Goal: Check status: Check status

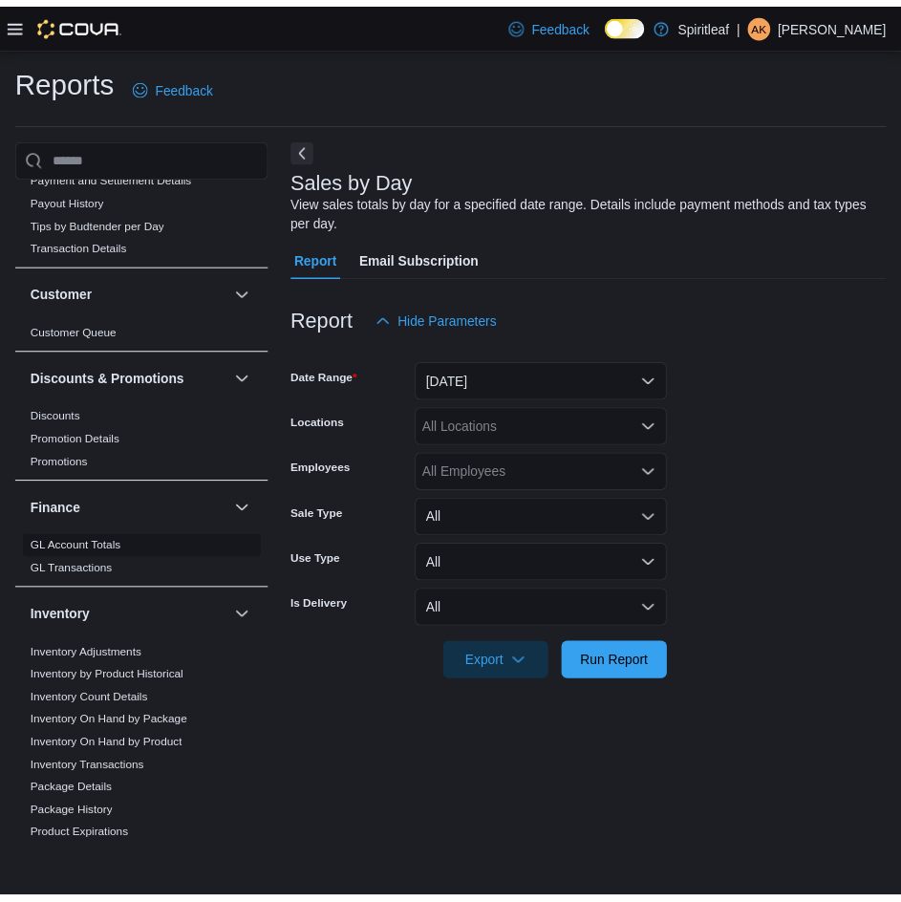
scroll to position [478, 0]
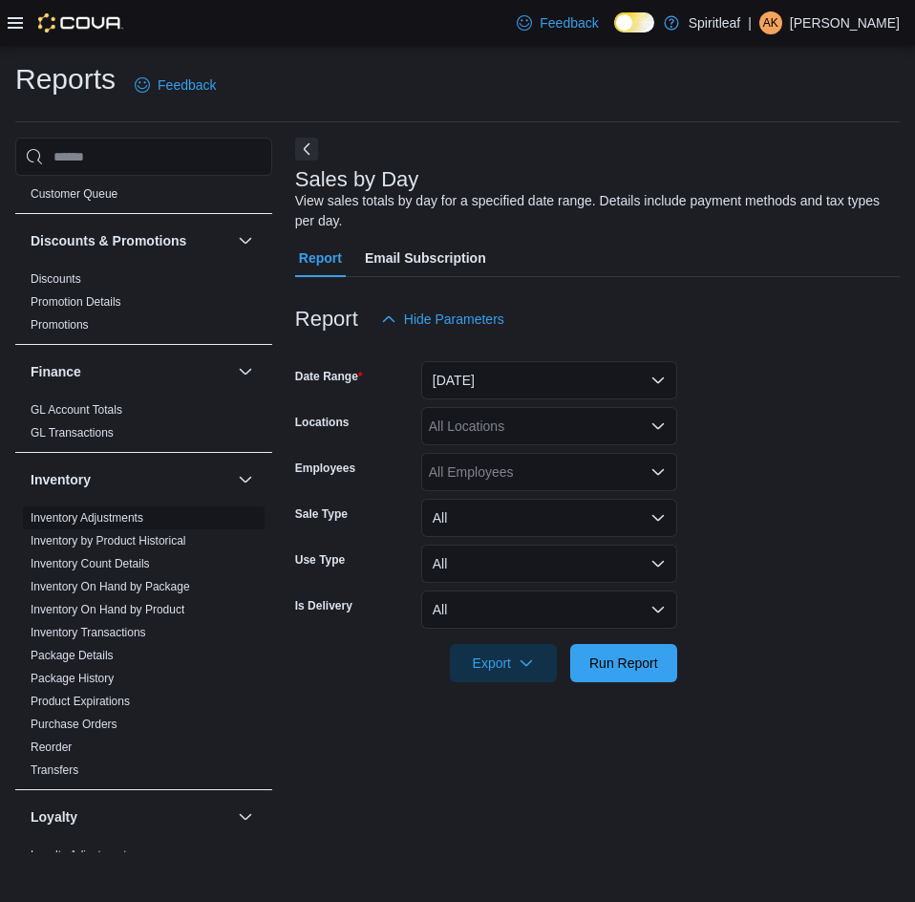
click at [101, 511] on link "Inventory Adjustments" at bounding box center [87, 517] width 113 height 13
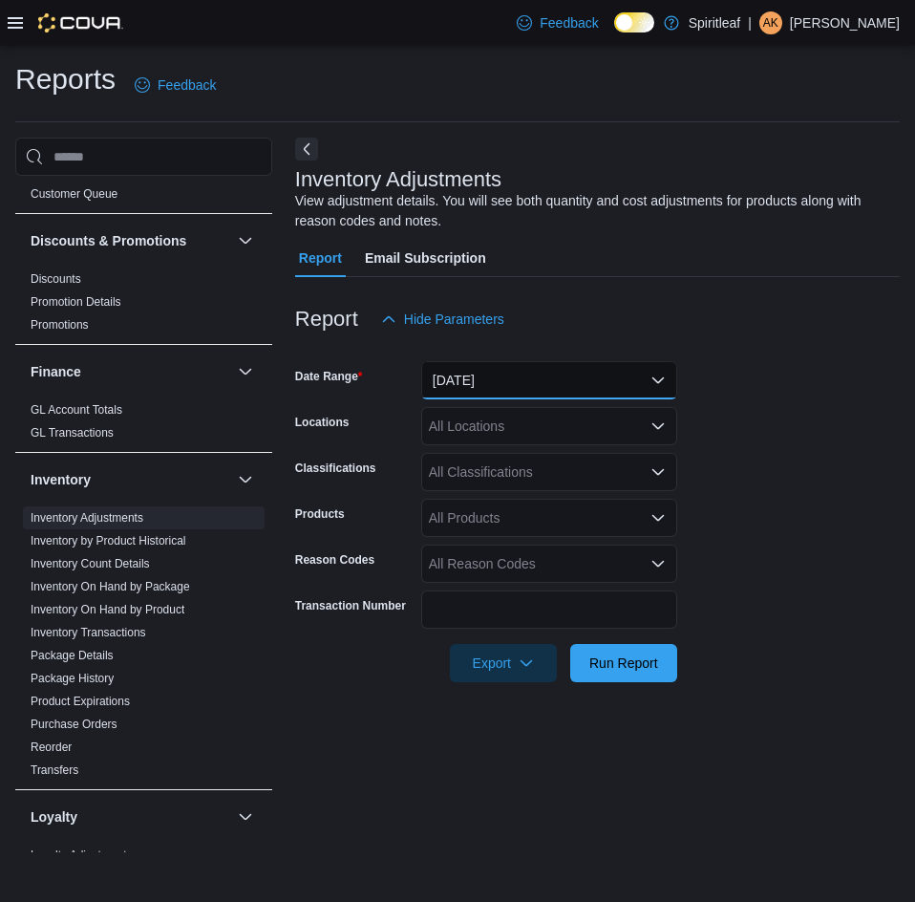
click at [554, 393] on button "[DATE]" at bounding box center [549, 380] width 256 height 38
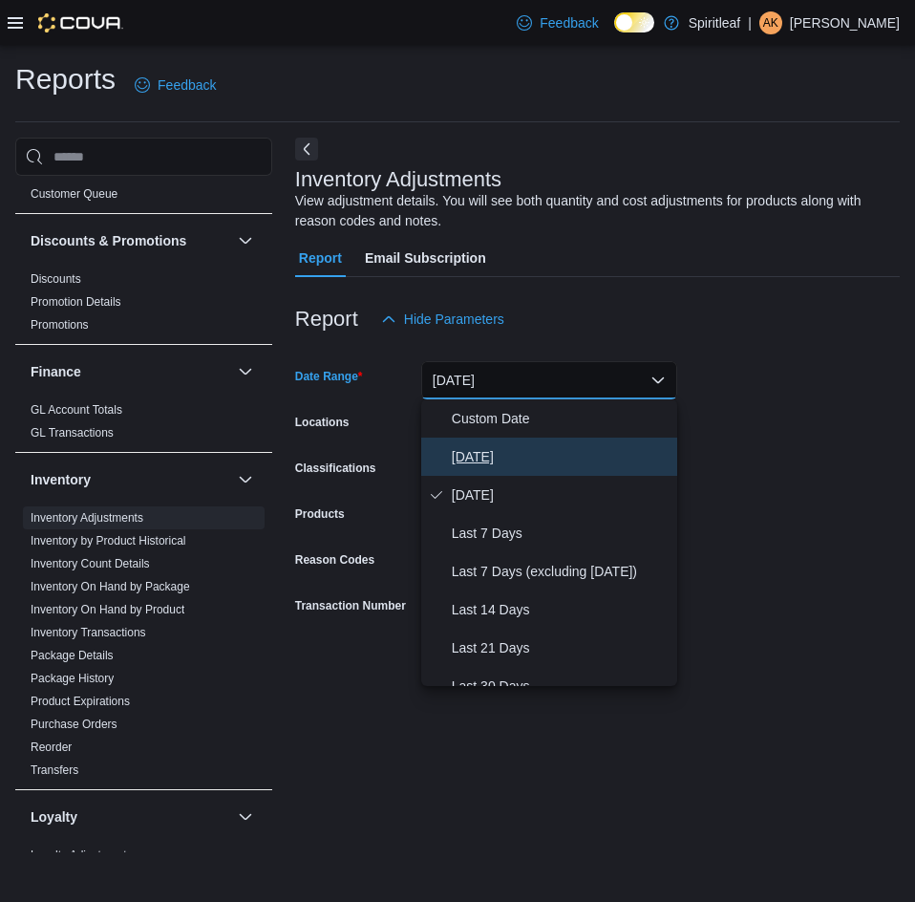
click at [463, 456] on span "[DATE]" at bounding box center [561, 456] width 218 height 23
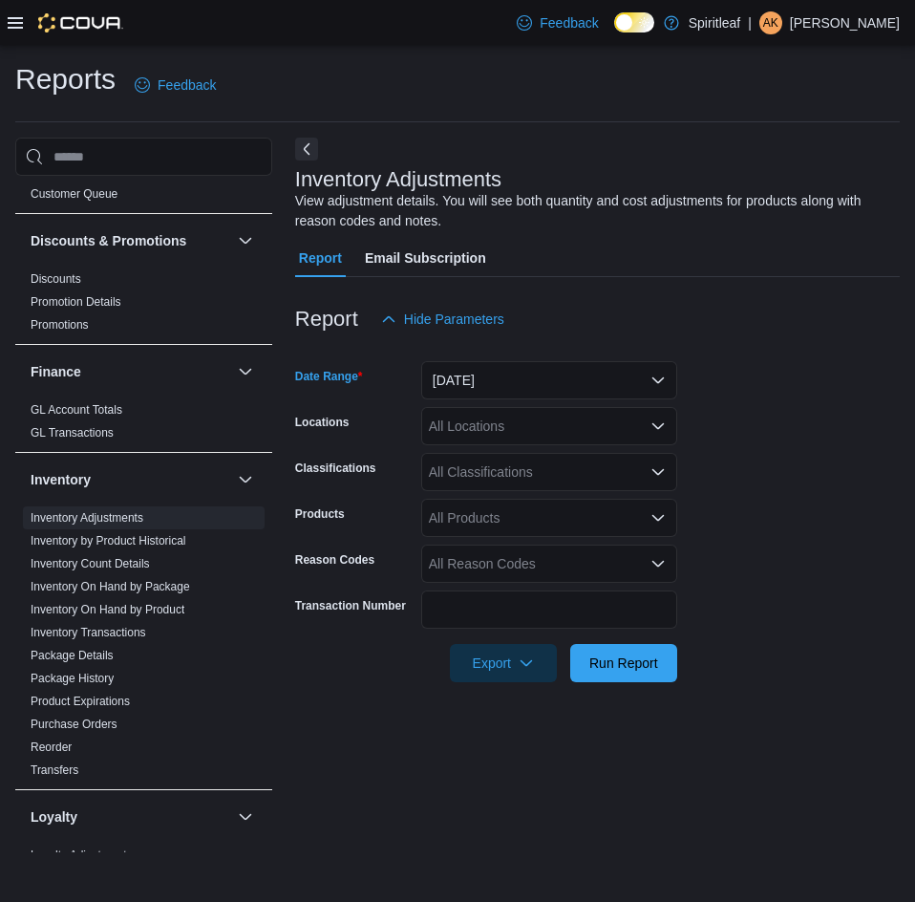
click at [495, 428] on div "All Locations" at bounding box center [549, 426] width 256 height 38
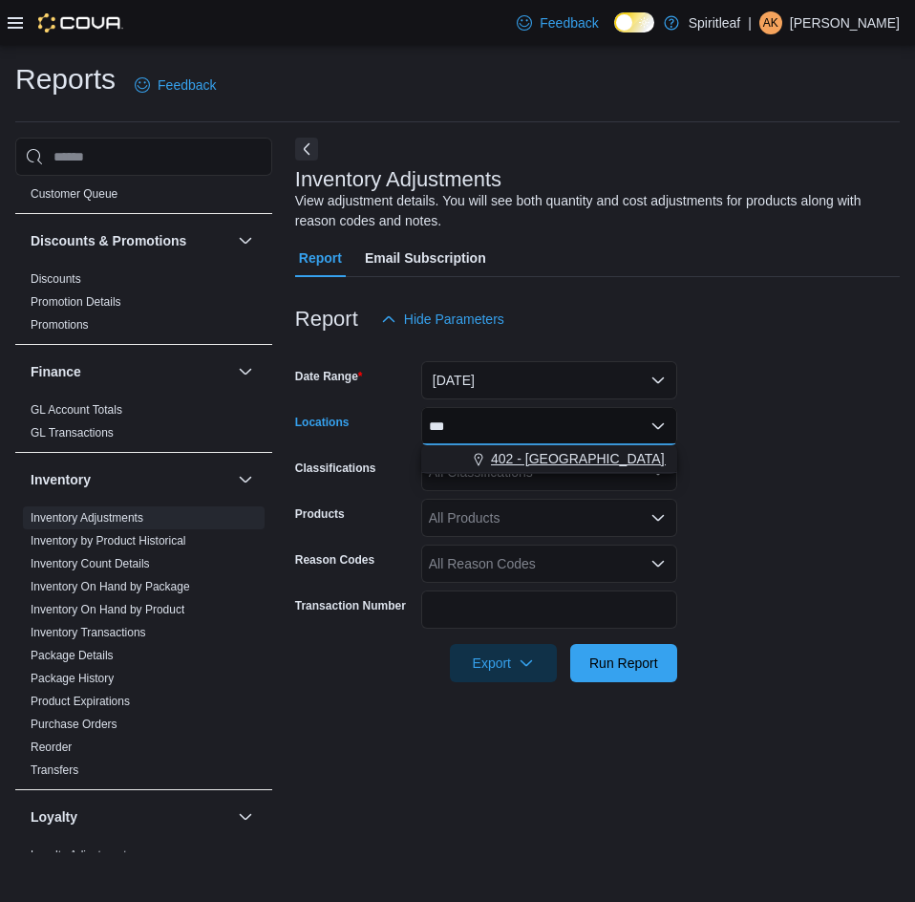
type input "***"
click at [600, 456] on span "402 - [GEOGRAPHIC_DATA] ([GEOGRAPHIC_DATA])" at bounding box center [653, 458] width 325 height 19
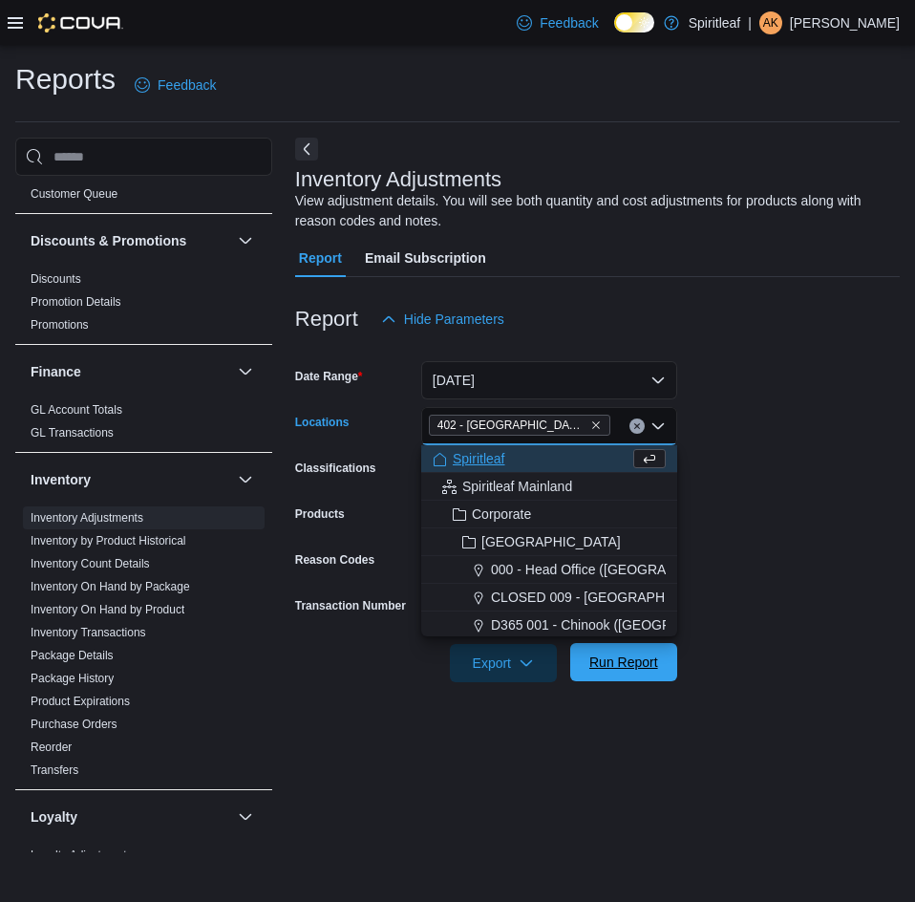
click at [625, 665] on span "Run Report" at bounding box center [624, 662] width 69 height 19
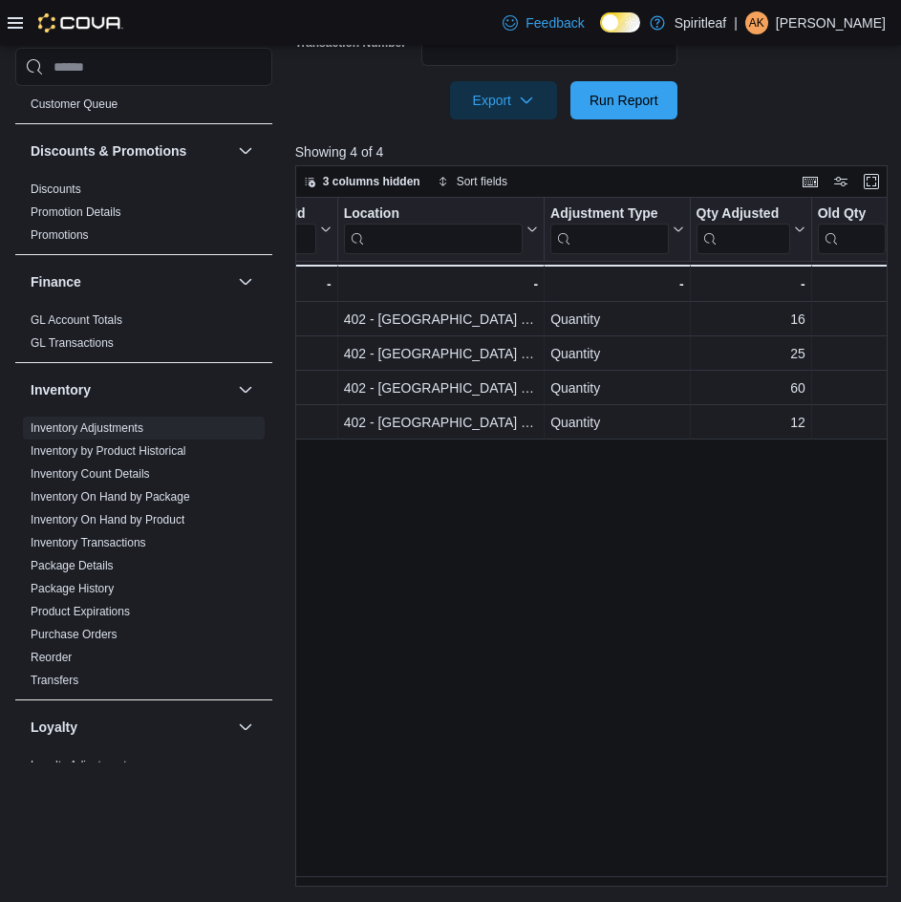
scroll to position [0, 858]
